Goal: Task Accomplishment & Management: Manage account settings

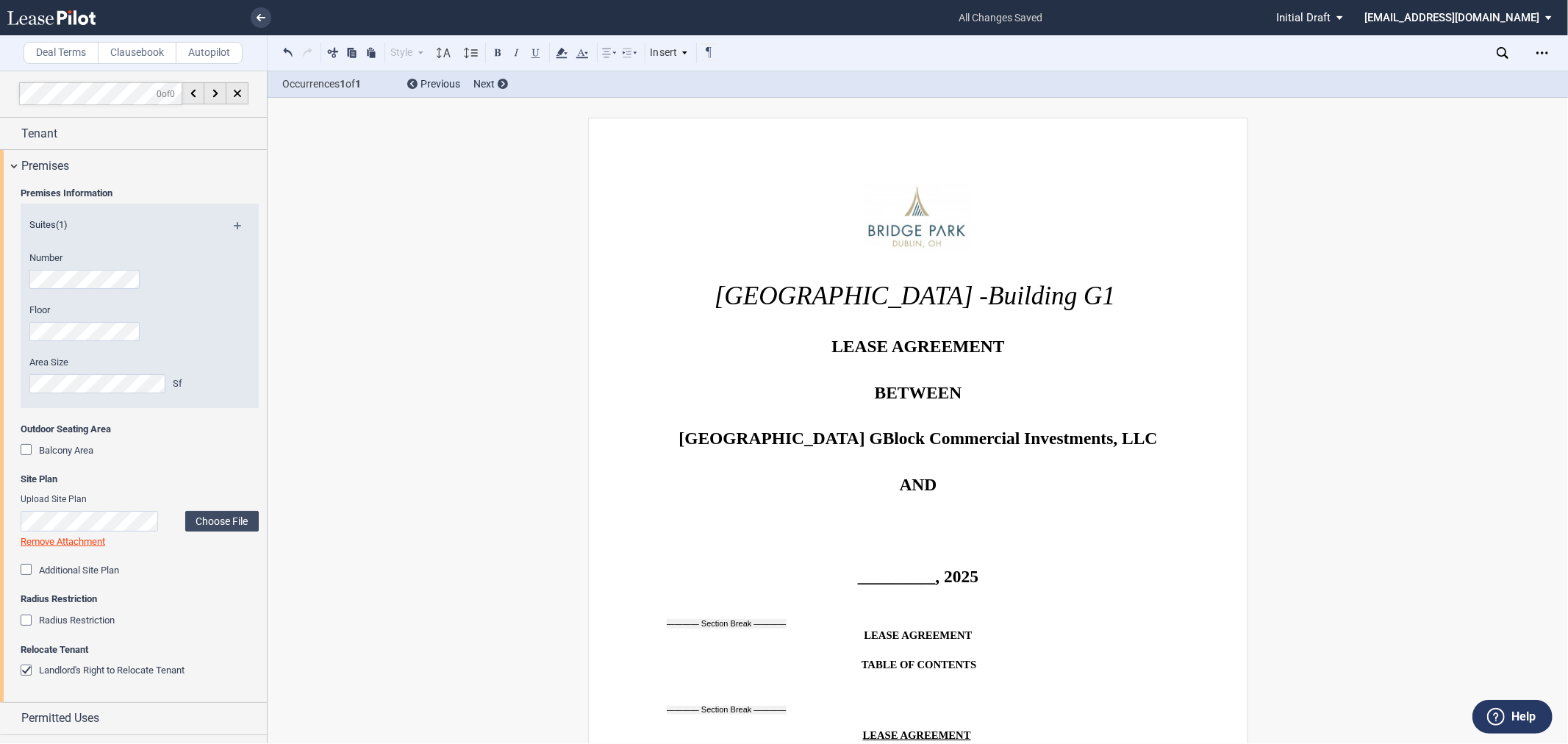
scroll to position [484, 0]
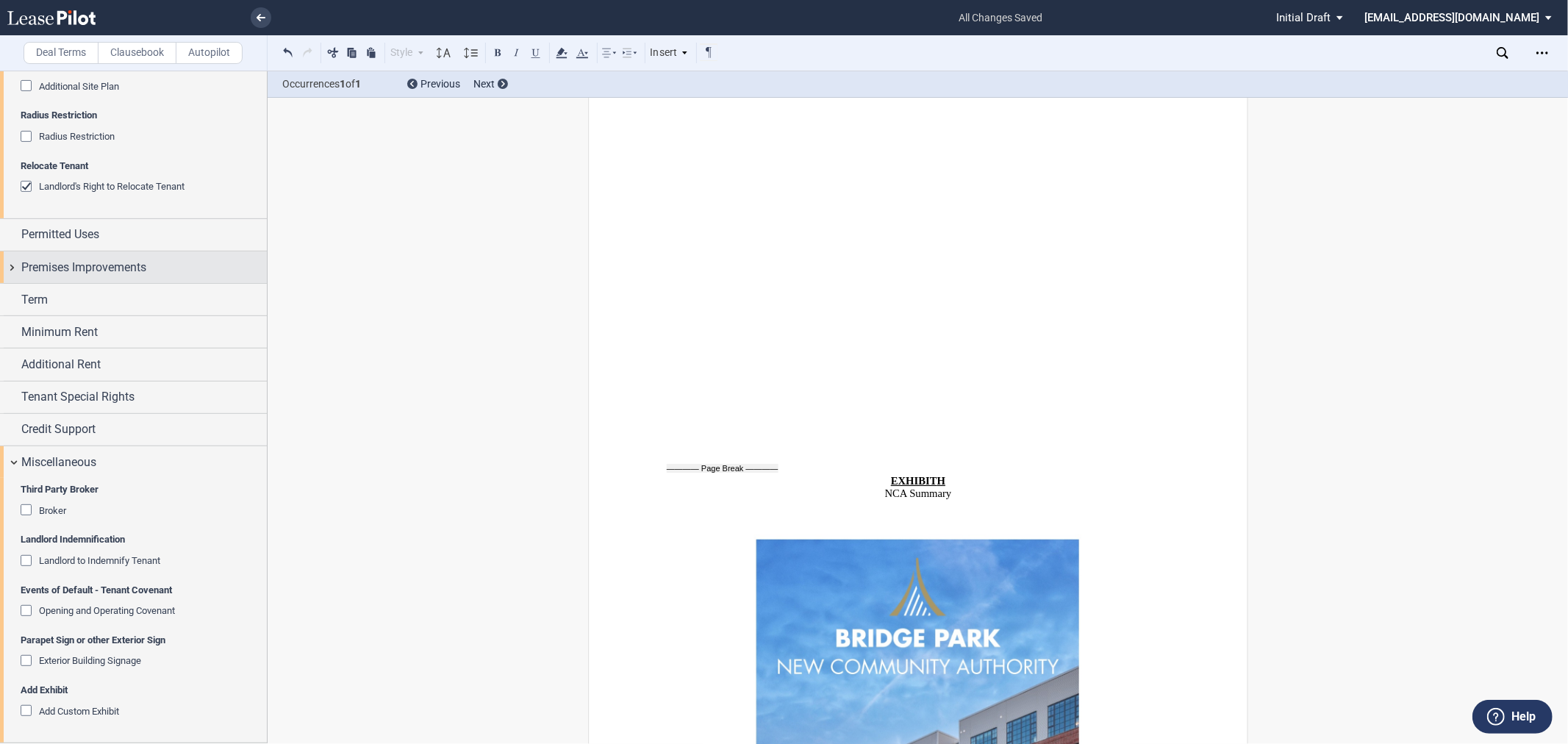
click at [55, 260] on span "Premises Improvements" at bounding box center [84, 267] width 125 height 18
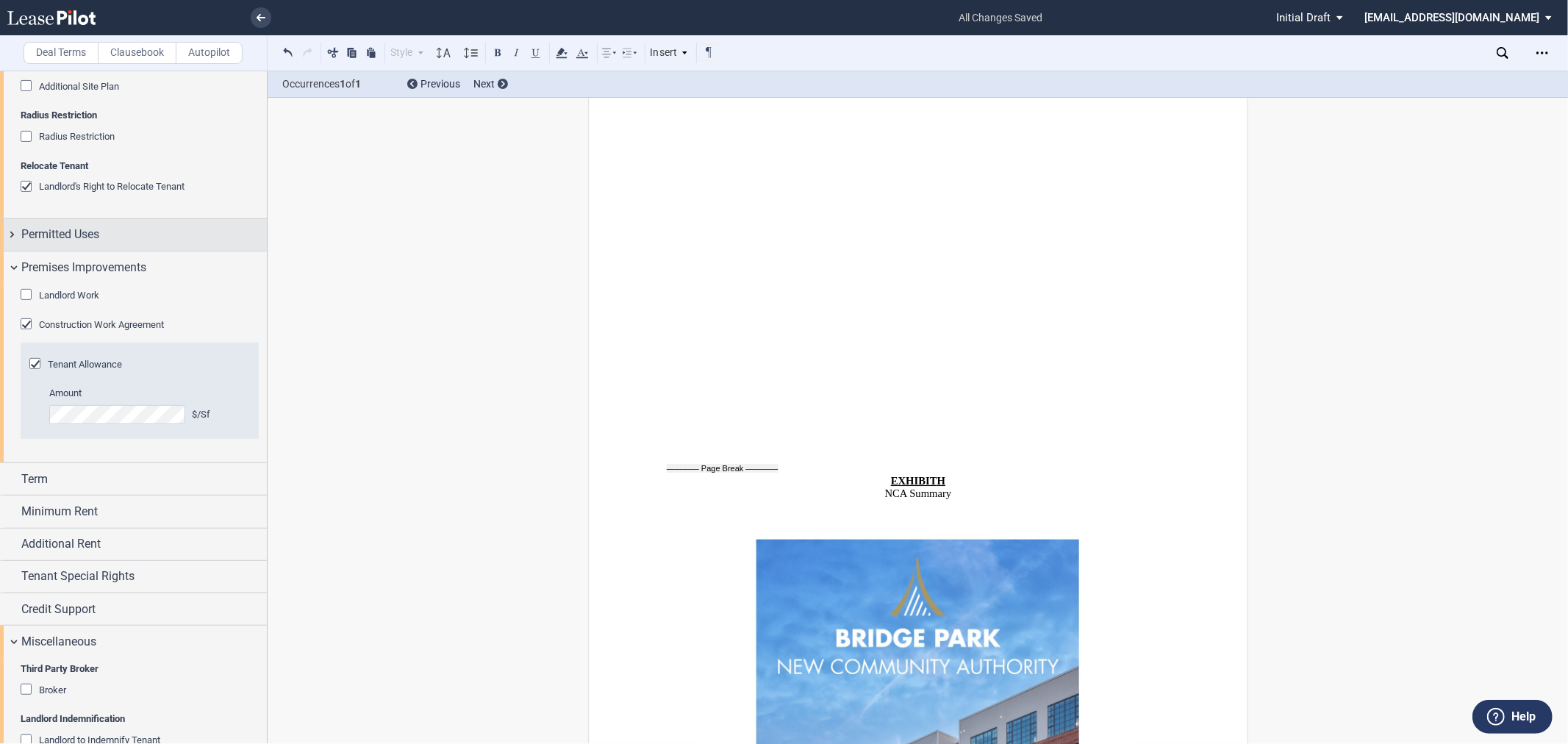
click at [67, 235] on span "Permitted Uses" at bounding box center [61, 235] width 78 height 18
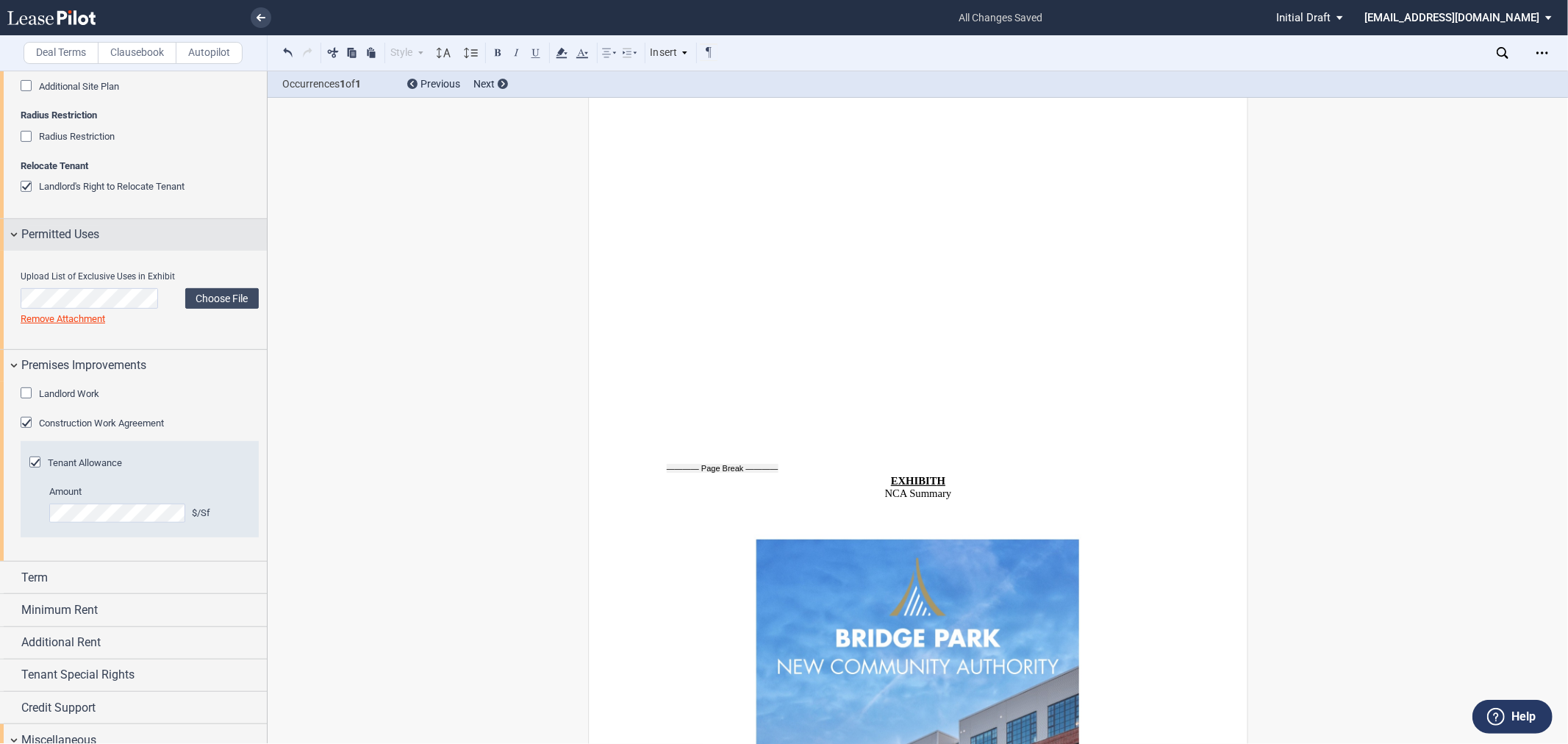
click at [67, 235] on span "Permitted Uses" at bounding box center [61, 235] width 78 height 18
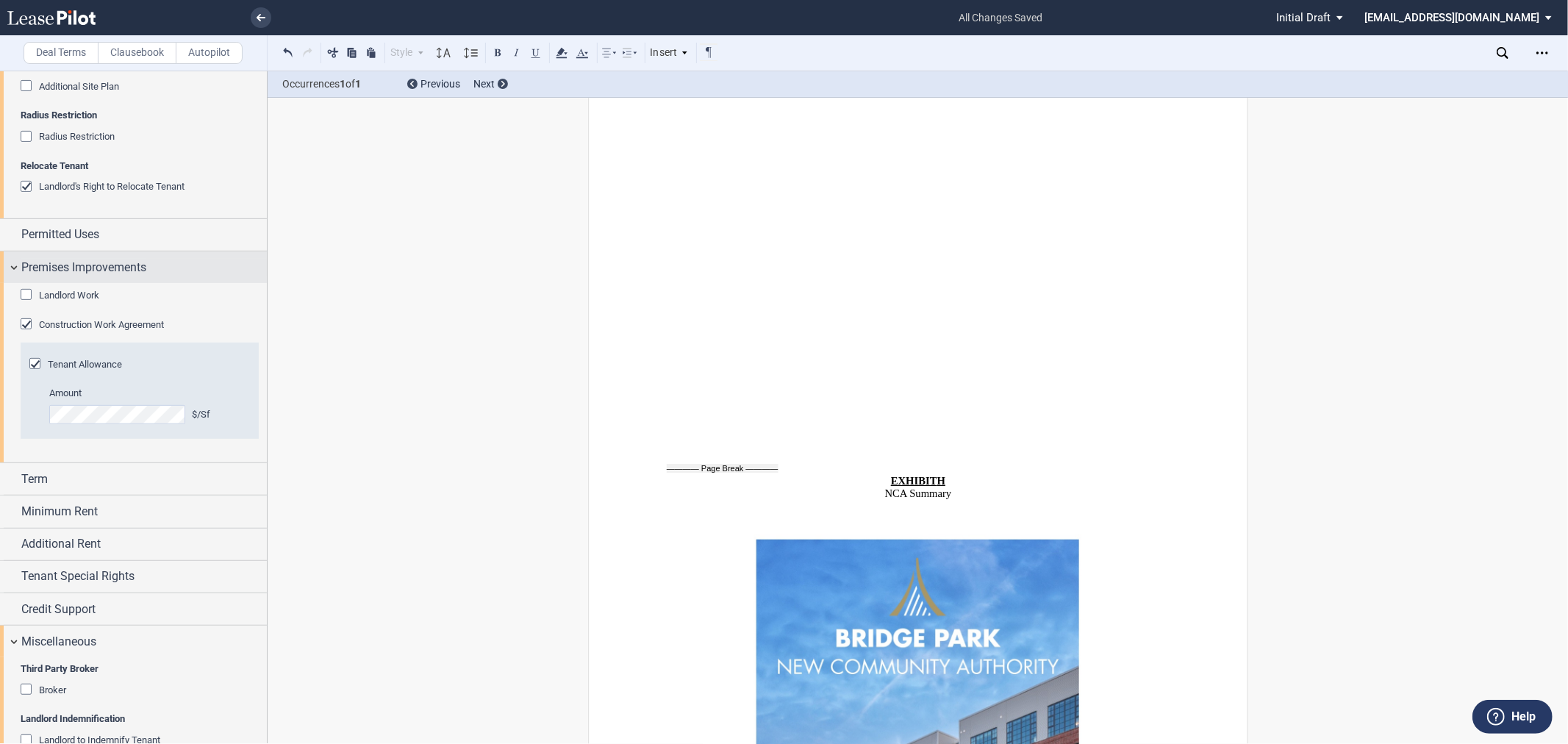
click at [48, 264] on span "Premises Improvements" at bounding box center [84, 267] width 125 height 18
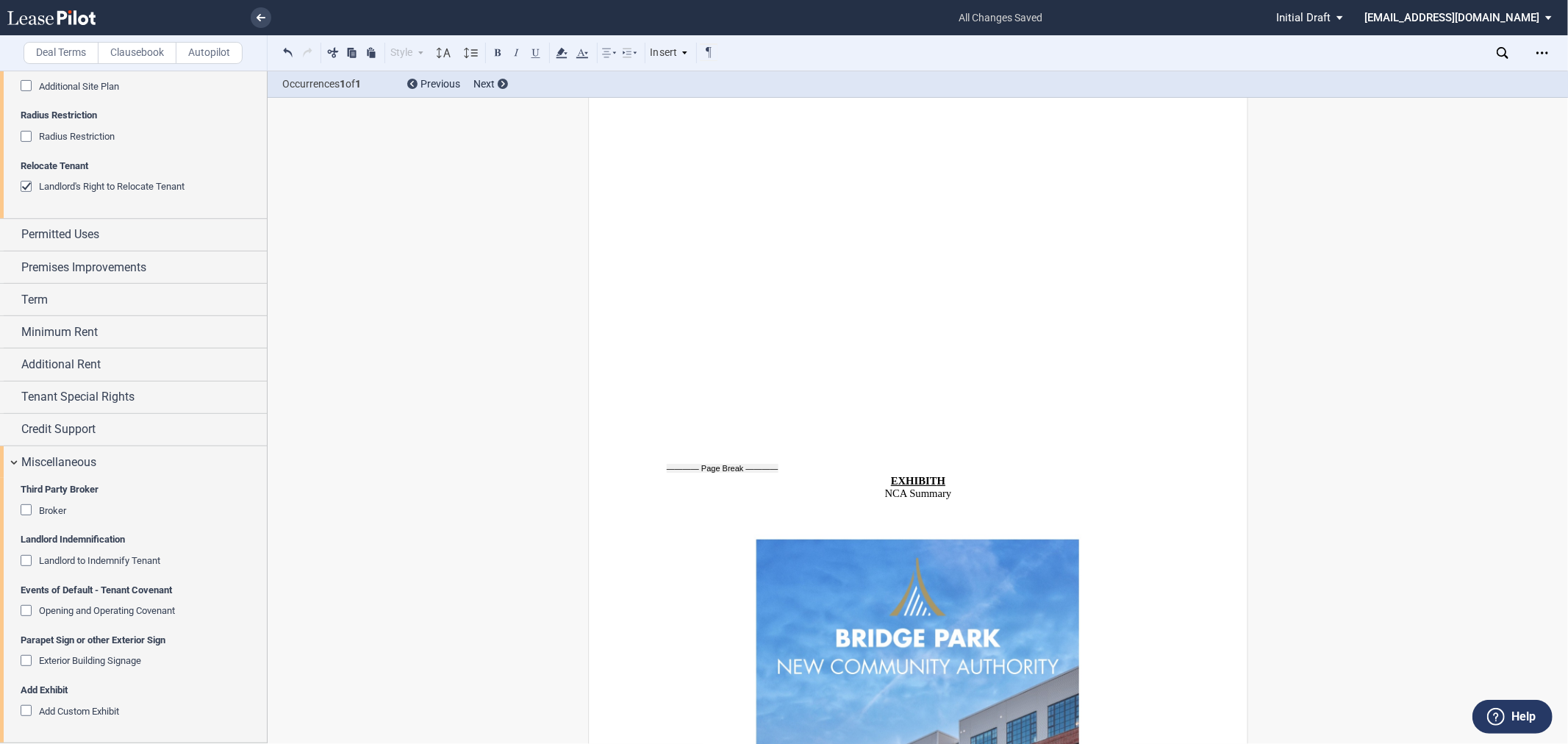
scroll to position [211, 0]
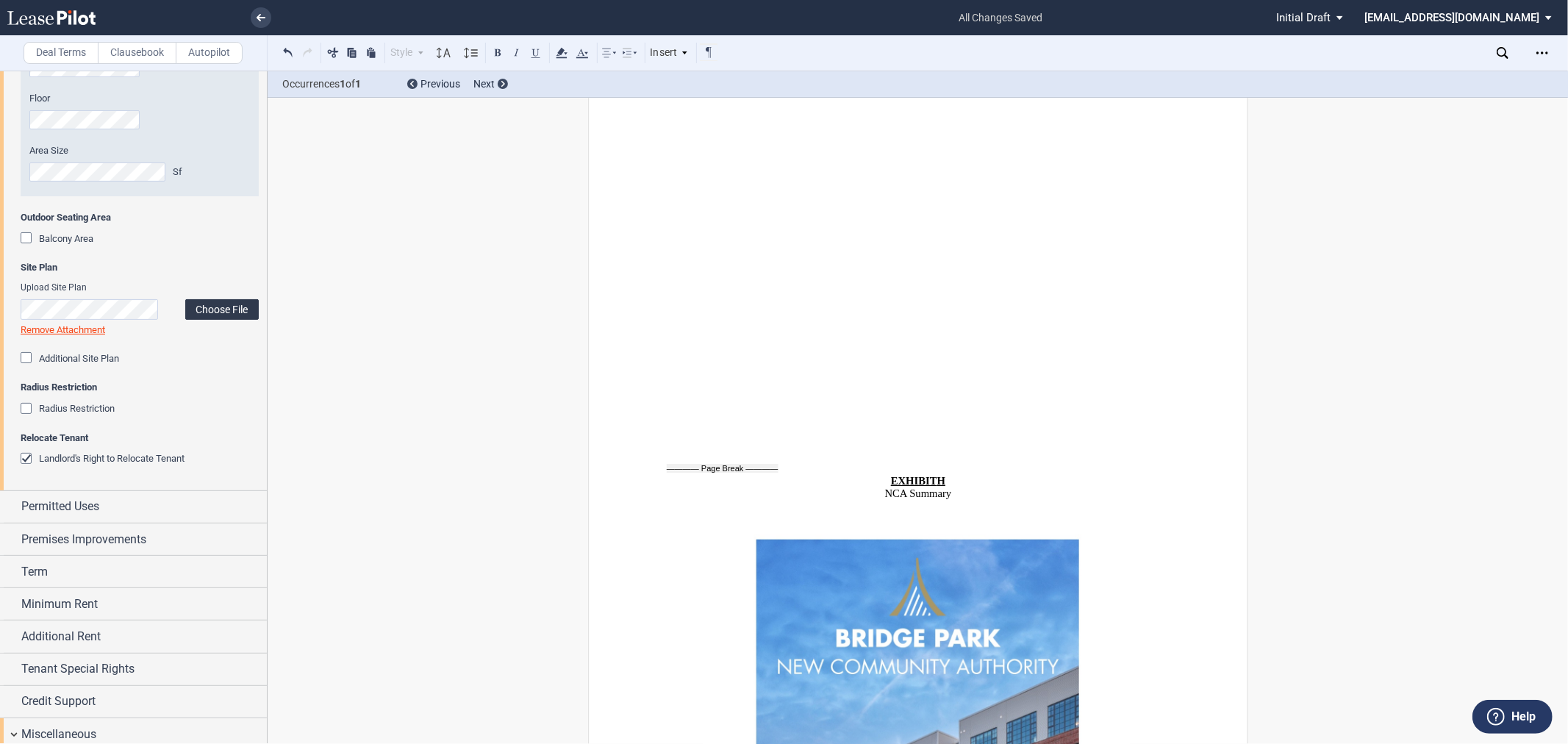
click at [203, 305] on label "Choose File" at bounding box center [221, 309] width 73 height 21
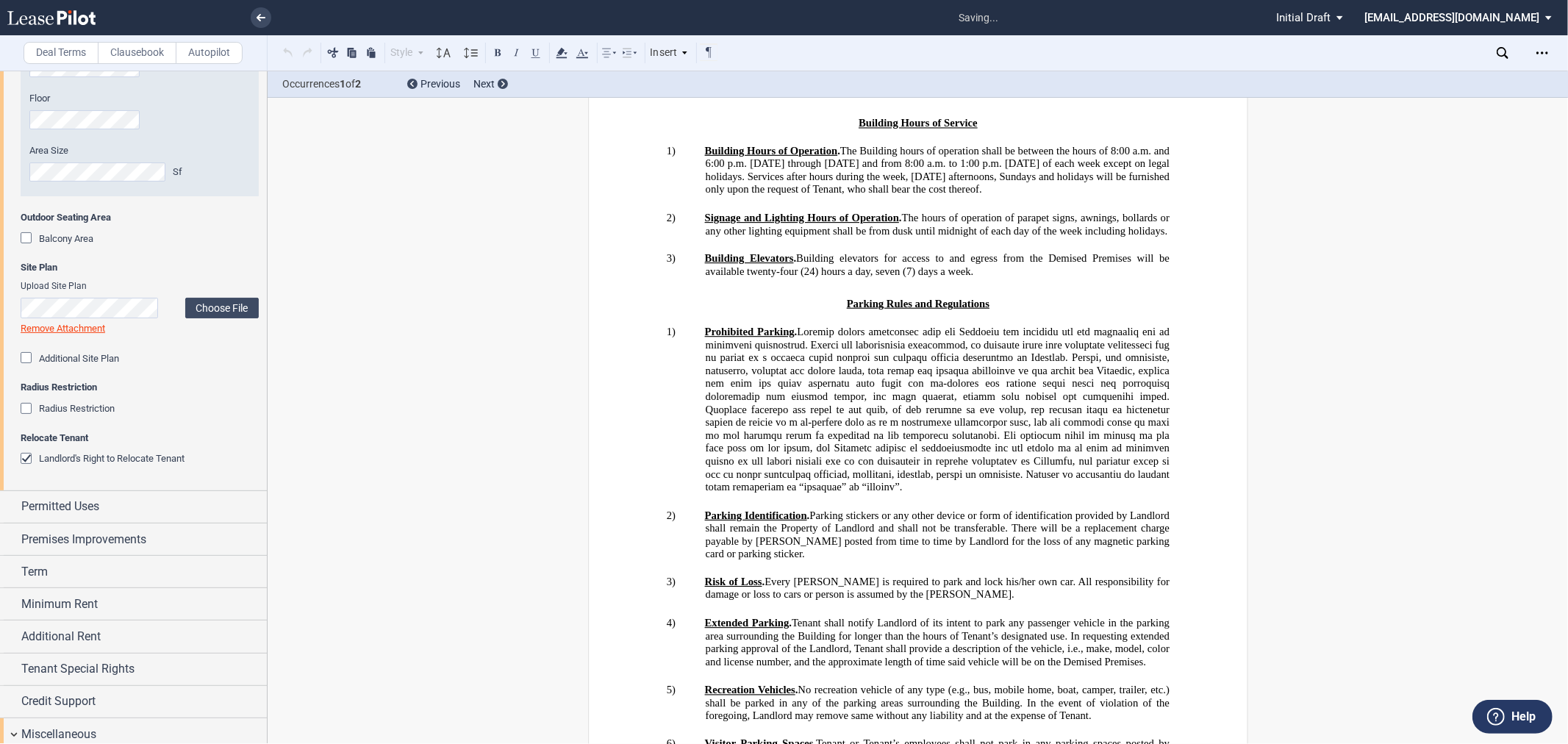
scroll to position [22363, 0]
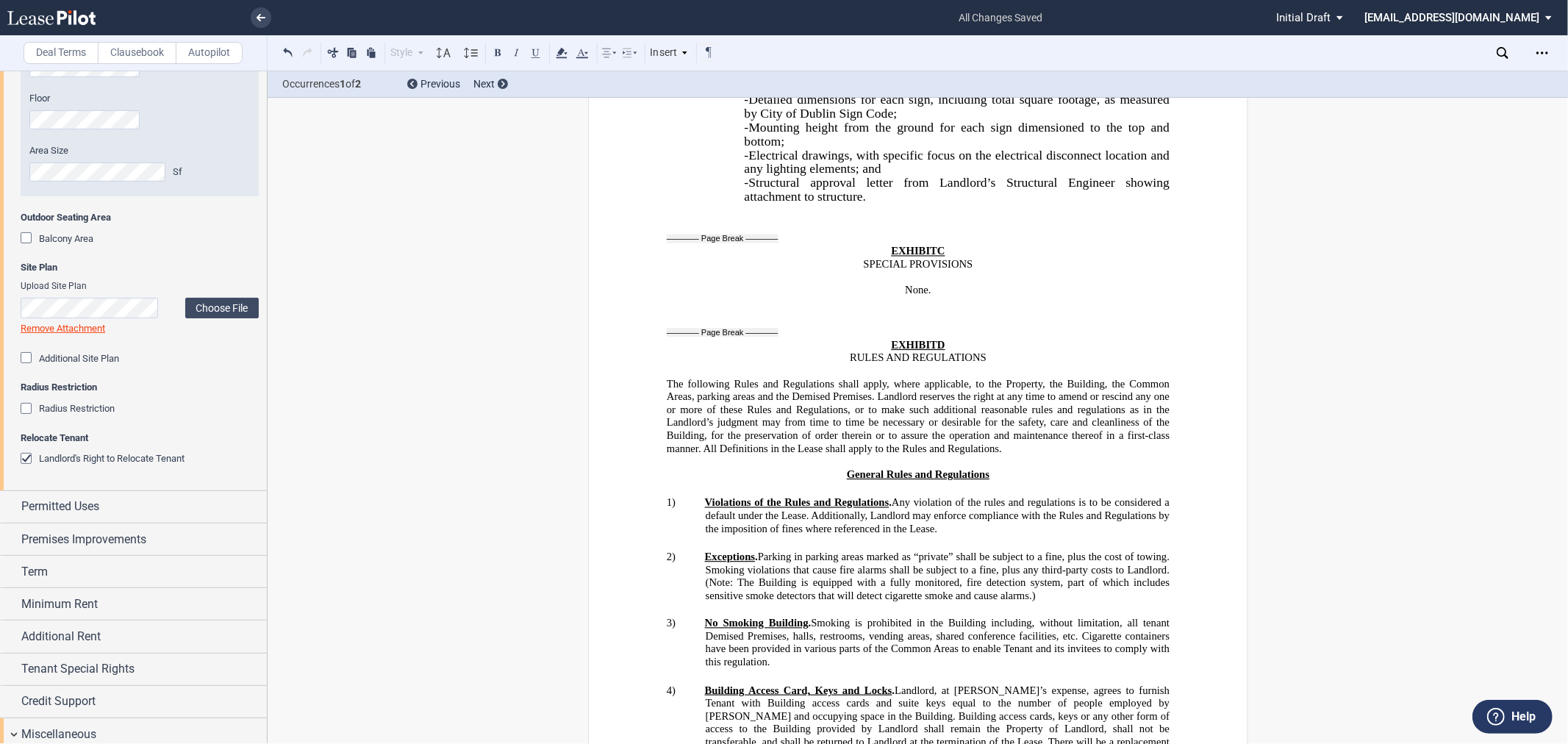
click at [87, 332] on link "Remove Attachment" at bounding box center [63, 328] width 84 height 11
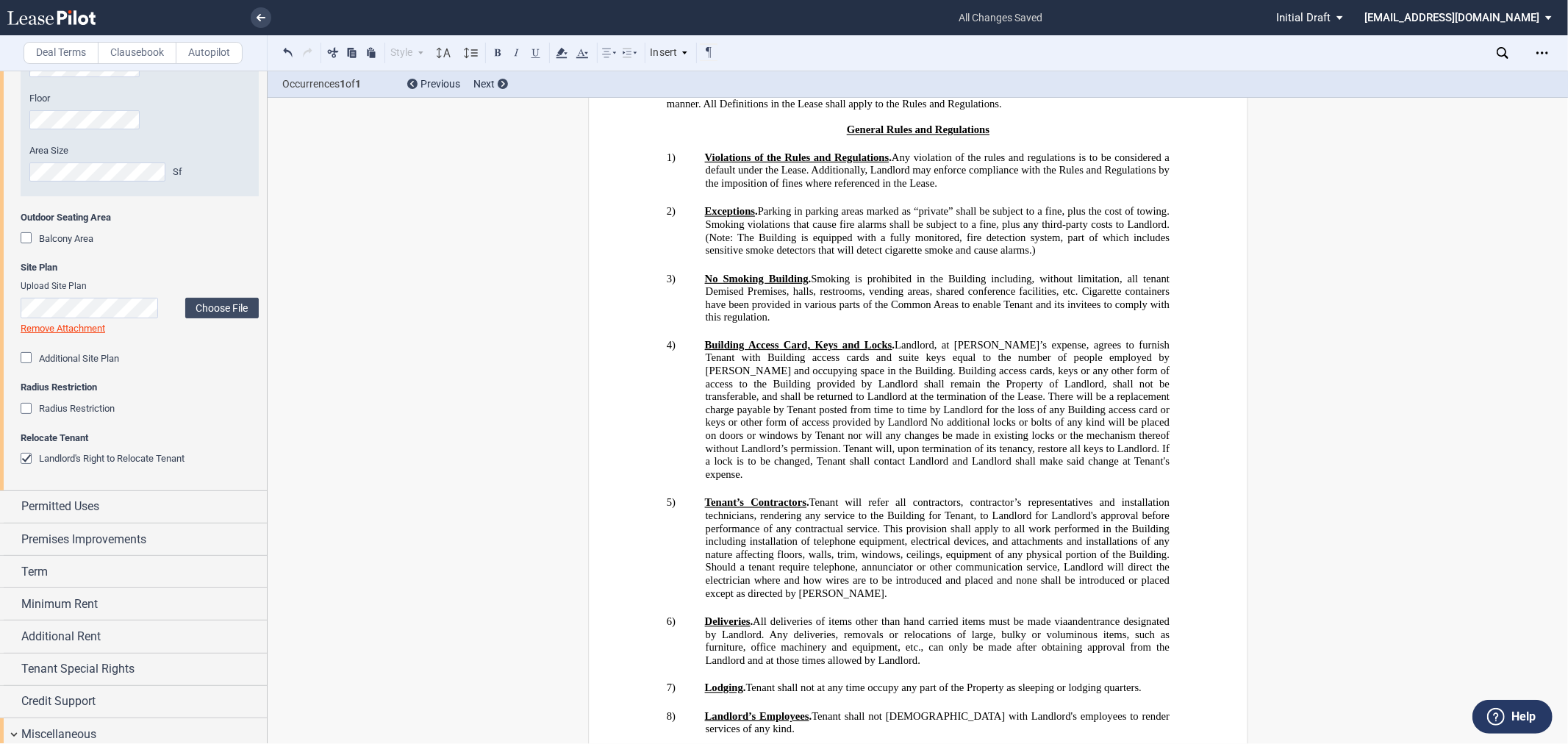
click at [208, 318] on div "Upload Site Plan Choose File Loading Remove Attachment" at bounding box center [139, 307] width 238 height 55
click at [216, 300] on label "Choose File" at bounding box center [221, 307] width 73 height 21
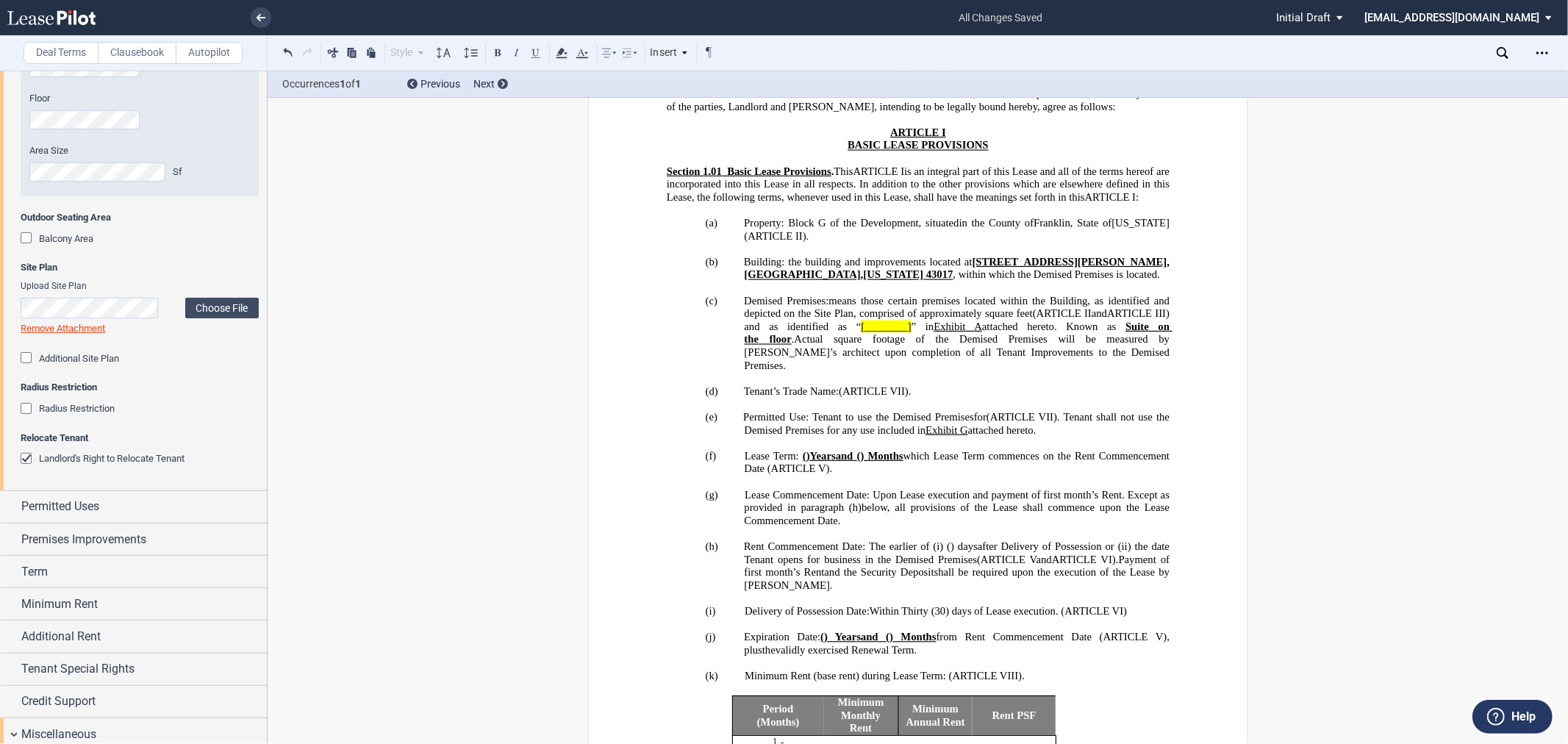
scroll to position [680, 0]
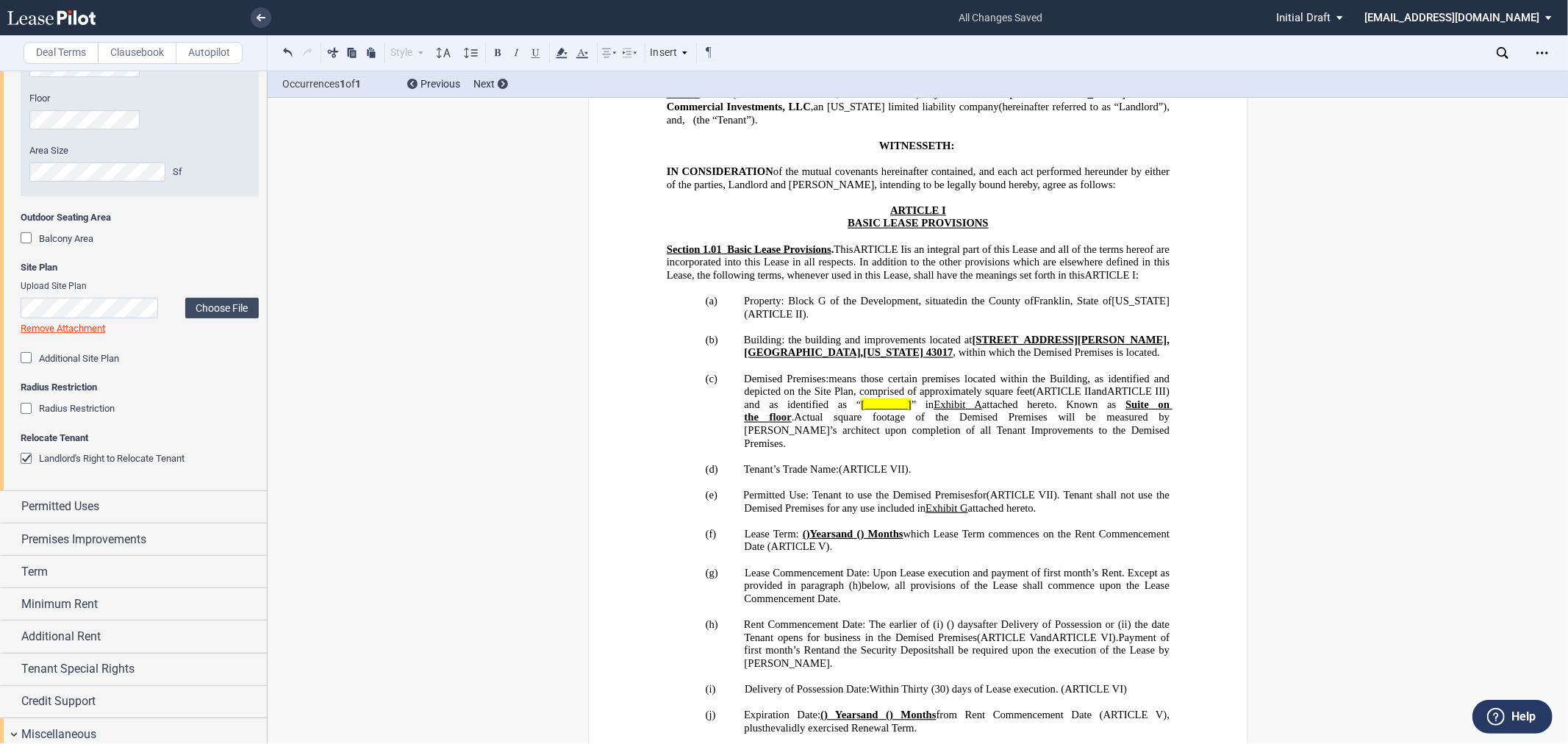
click at [884, 411] on span "[________]" at bounding box center [885, 404] width 50 height 13
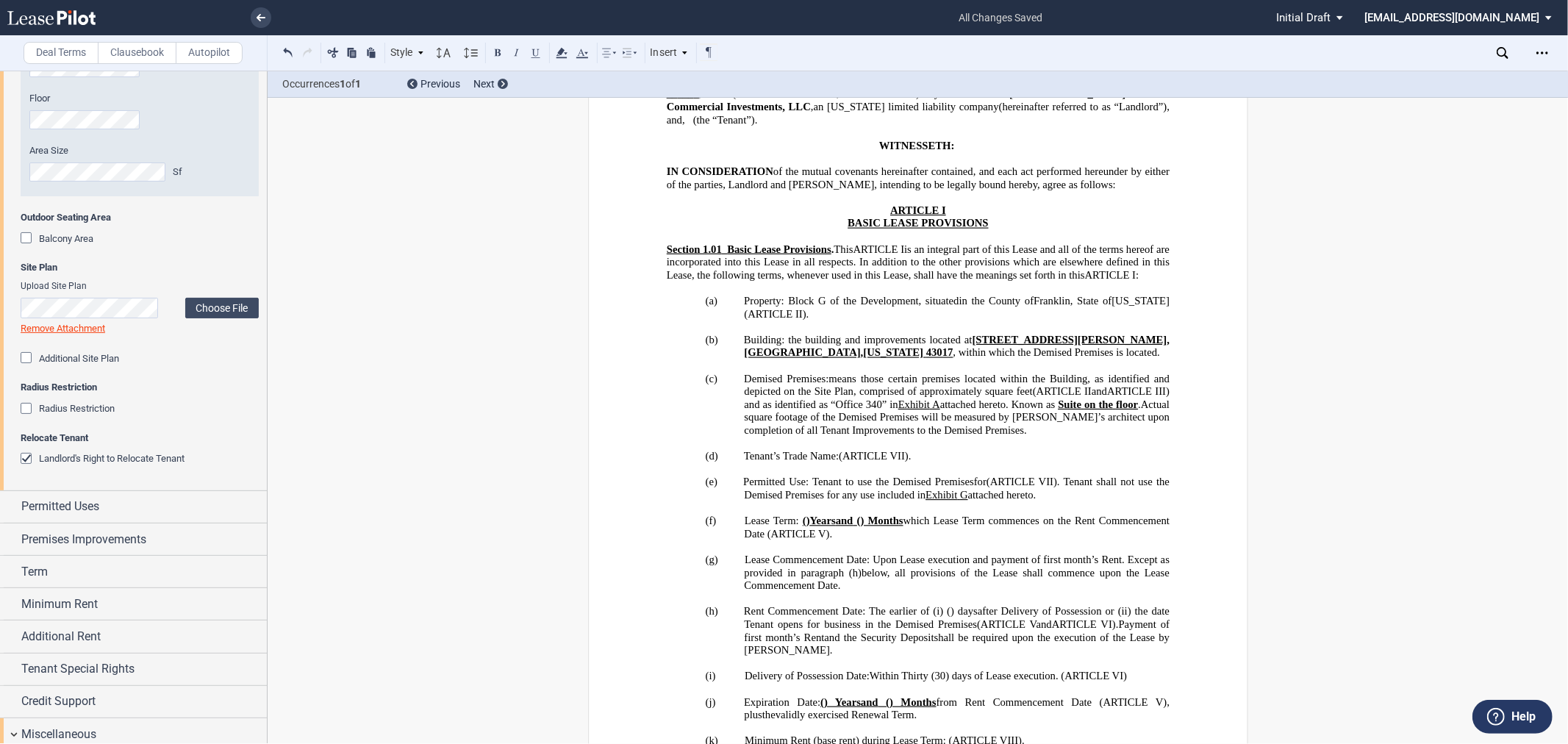
click at [1058, 411] on span at bounding box center [1056, 404] width 3 height 13
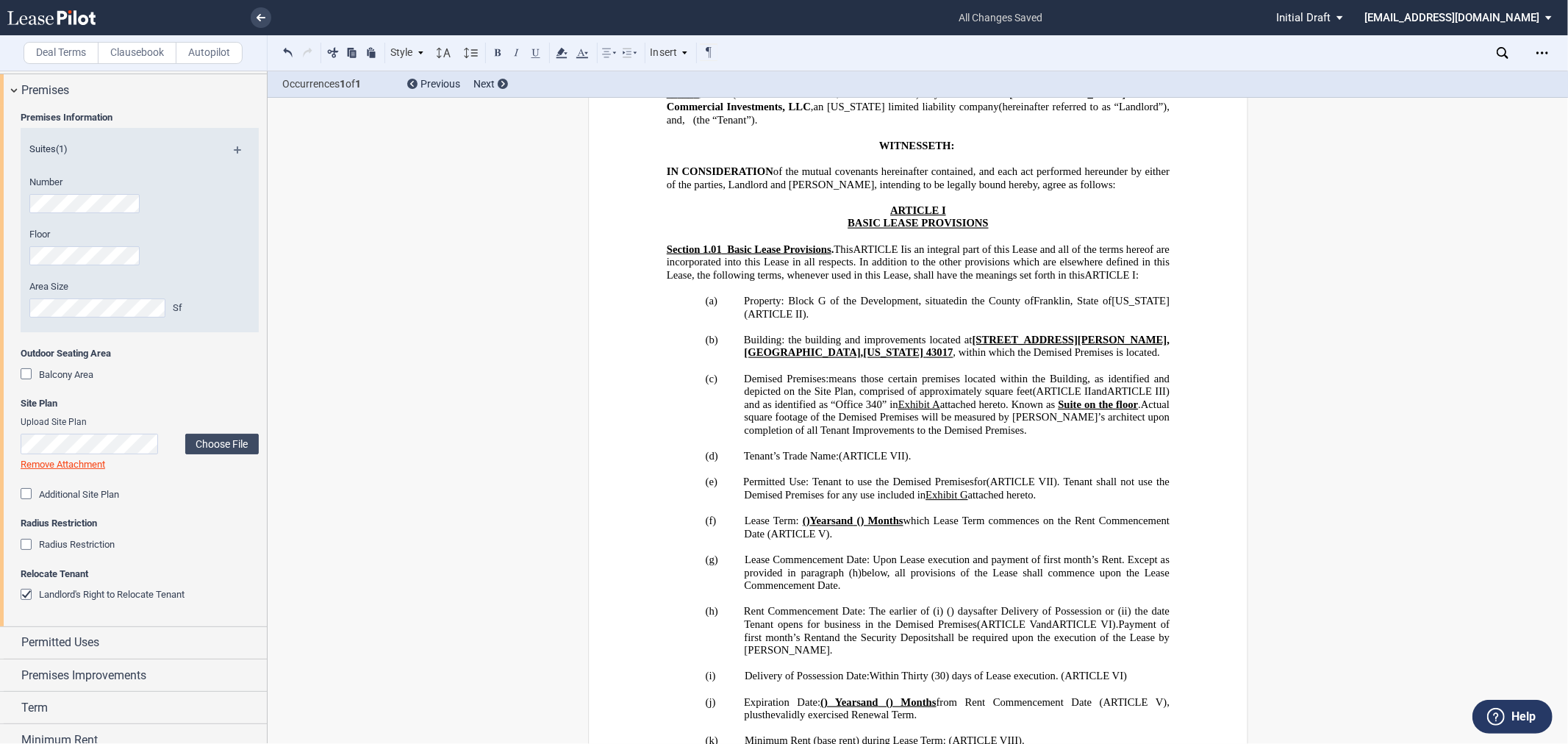
scroll to position [0, 0]
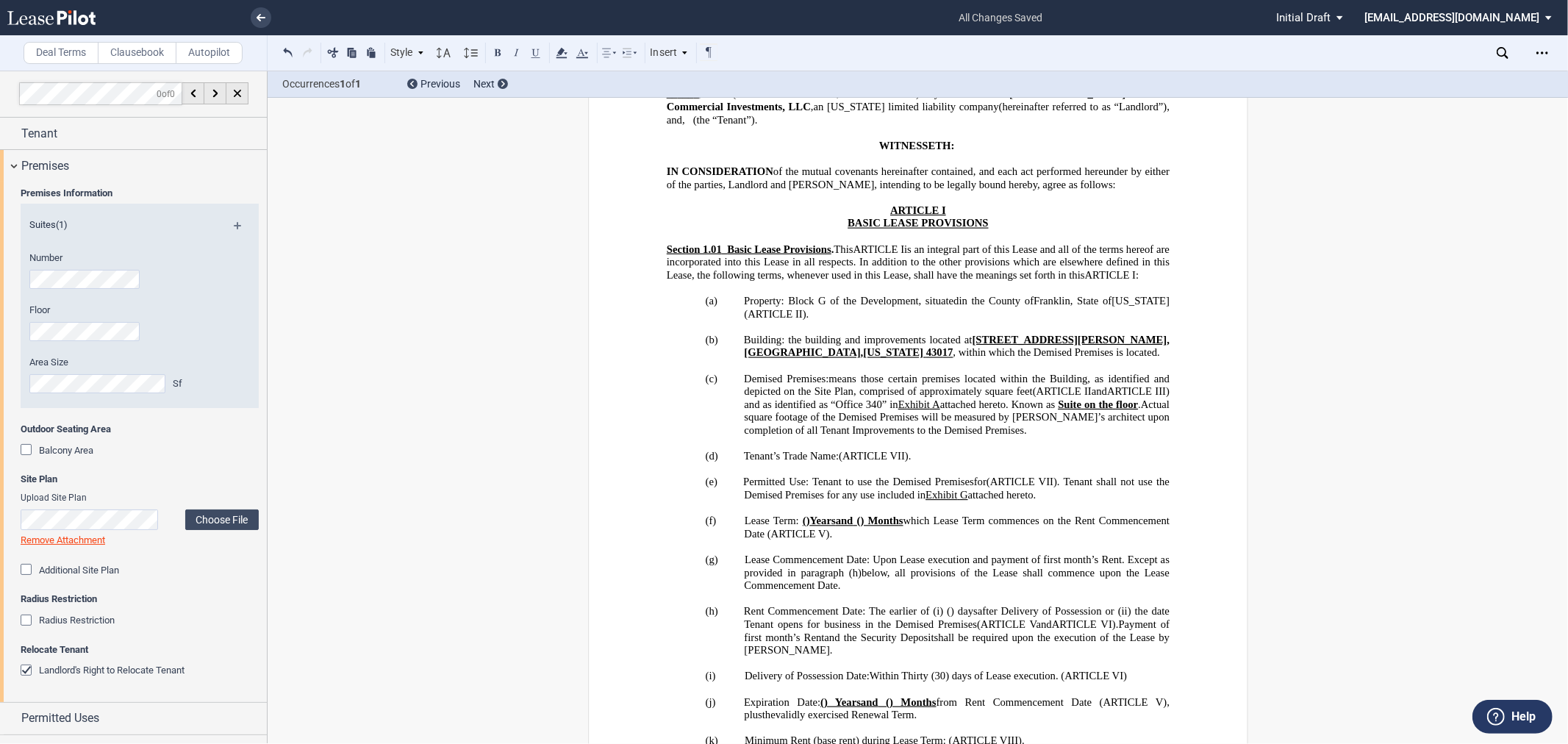
click at [88, 444] on div "Balcony Area" at bounding box center [67, 451] width 55 height 14
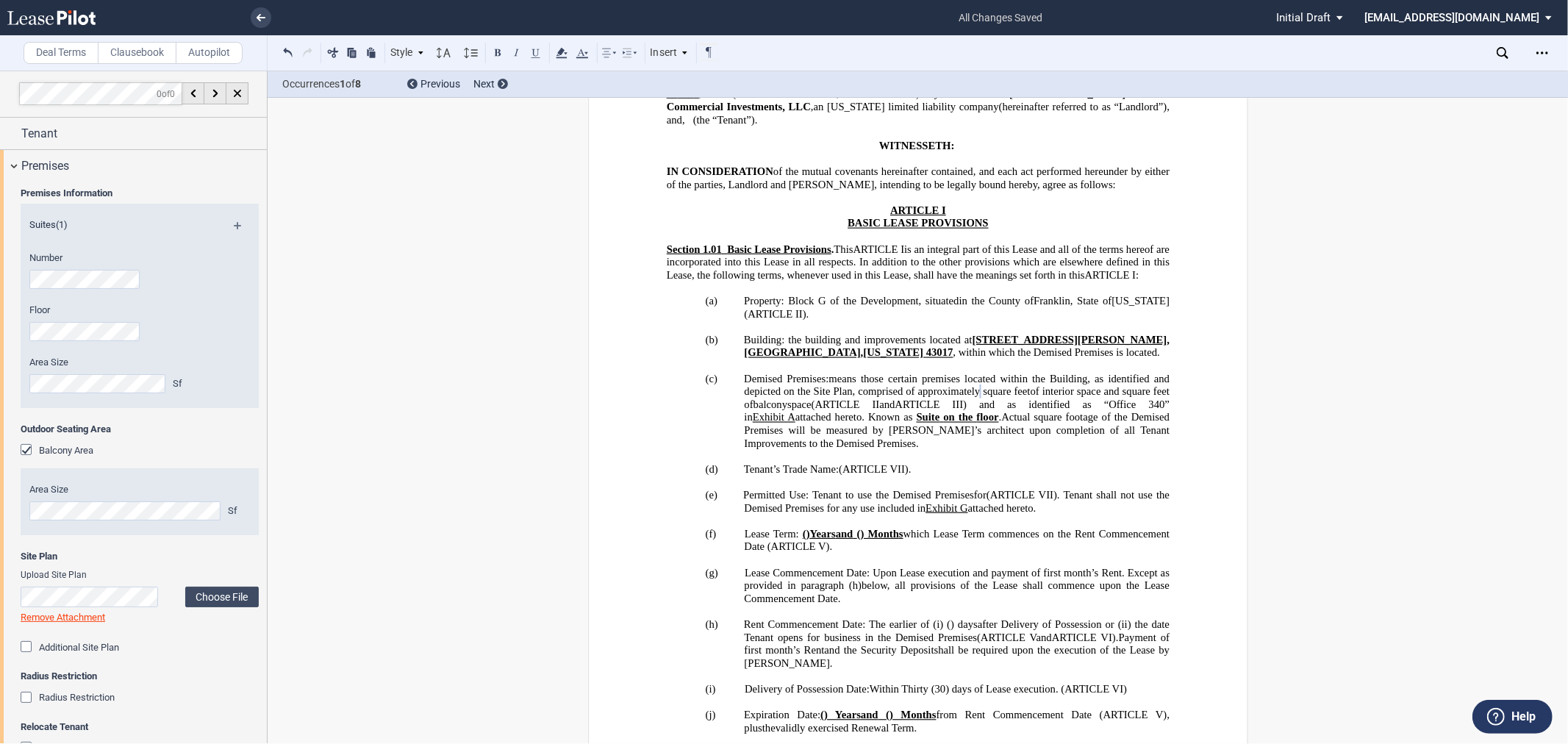
click at [188, 569] on div "Site Plan Upload Site Plan Choose File Loading Remove Attachment Additional Sit…" at bounding box center [139, 660] width 238 height 220
click at [916, 424] on span "Suite" at bounding box center [928, 417] width 23 height 13
click at [52, 150] on div "Premises" at bounding box center [133, 165] width 267 height 31
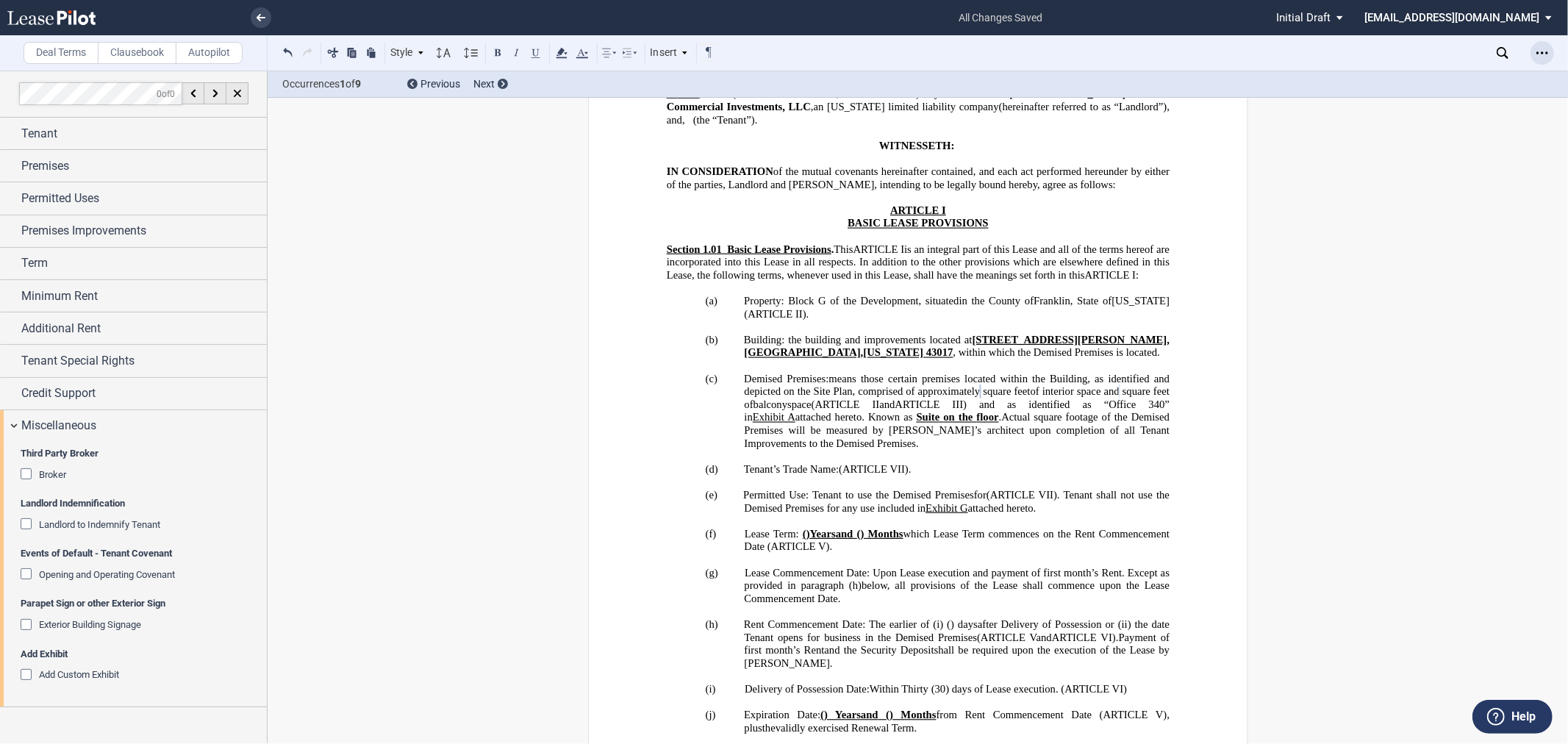
click at [1548, 49] on div "Open Lease options menu" at bounding box center [1543, 53] width 23 height 23
click at [1424, 81] on div "Download" at bounding box center [1456, 78] width 179 height 13
click at [1424, 81] on div "Occurrences 1 of 9 Previous Next" at bounding box center [917, 84] width 1301 height 26
